Goal: Task Accomplishment & Management: Use online tool/utility

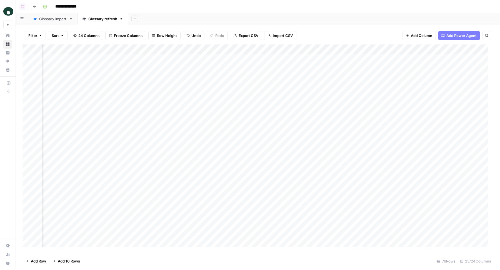
scroll to position [0, 648]
click at [252, 58] on div "Add Column" at bounding box center [258, 148] width 471 height 208
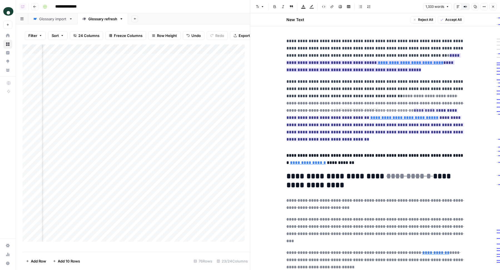
type input "[URL][DOMAIN_NAME]"
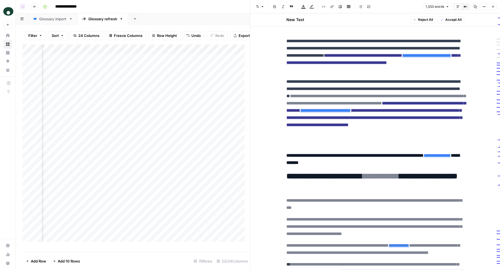
scroll to position [0, 889]
click at [493, 8] on icon "button" at bounding box center [493, 6] width 3 height 3
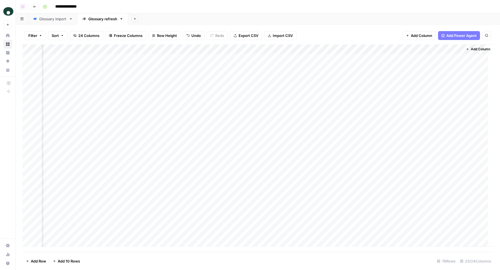
scroll to position [0, 941]
click at [167, 95] on div "Add Column" at bounding box center [258, 148] width 471 height 208
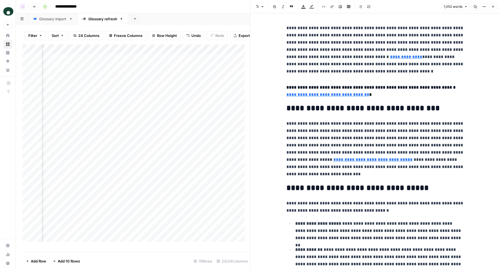
click at [493, 4] on button "Close" at bounding box center [493, 6] width 7 height 7
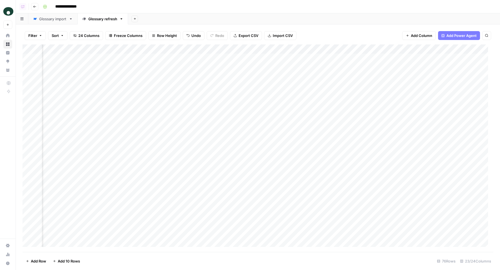
scroll to position [0, 655]
click at [246, 59] on div "Add Column" at bounding box center [258, 148] width 471 height 208
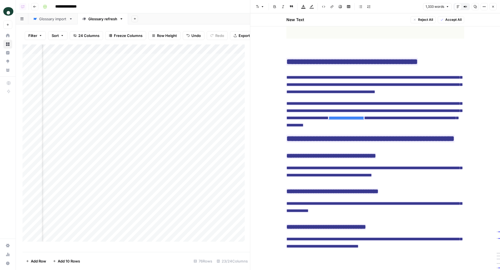
scroll to position [0, 310]
click at [491, 8] on button "Close" at bounding box center [493, 6] width 7 height 7
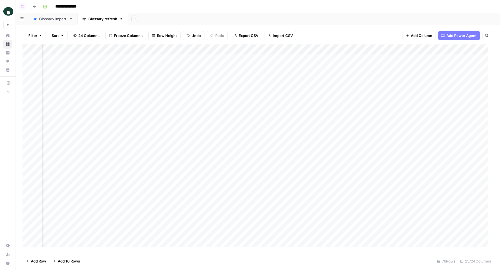
scroll to position [0, 794]
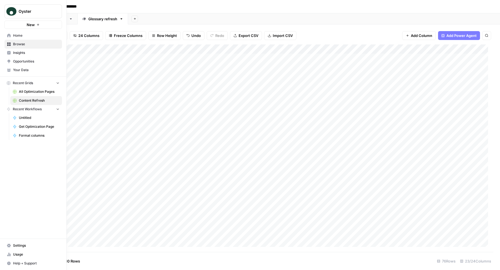
click at [27, 71] on span "Your Data" at bounding box center [36, 70] width 46 height 5
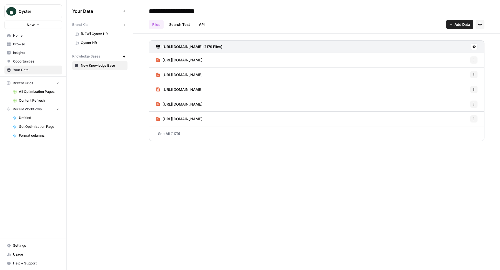
click at [96, 44] on span "Oyster HR" at bounding box center [103, 42] width 44 height 5
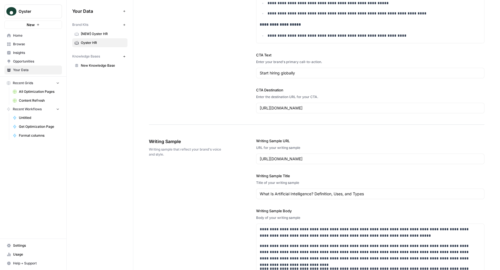
scroll to position [871, 0]
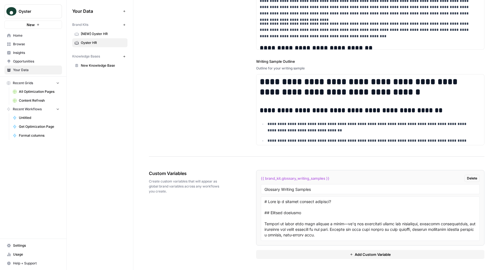
click at [94, 64] on span "New Knowledge Base" at bounding box center [103, 65] width 44 height 5
